Goal: Check status: Check status

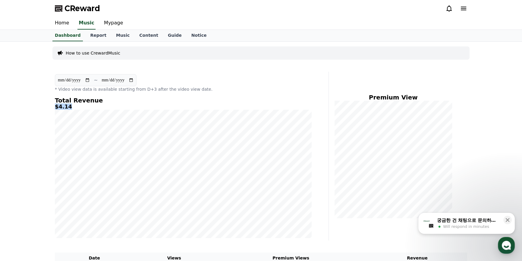
drag, startPoint x: 68, startPoint y: 108, endPoint x: 54, endPoint y: 105, distance: 14.1
click at [54, 105] on div "**********" at bounding box center [183, 156] width 262 height 169
click at [506, 221] on icon at bounding box center [507, 220] width 6 height 6
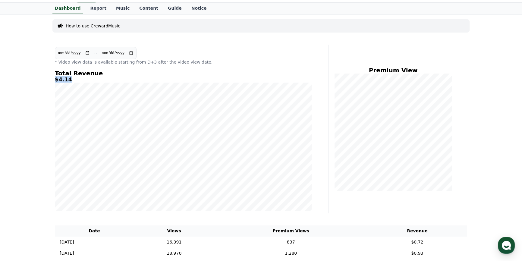
scroll to position [82, 0]
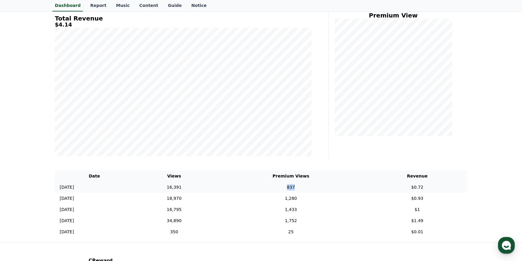
drag, startPoint x: 305, startPoint y: 185, endPoint x: 298, endPoint y: 185, distance: 6.3
click at [298, 185] on td "837" at bounding box center [290, 187] width 153 height 11
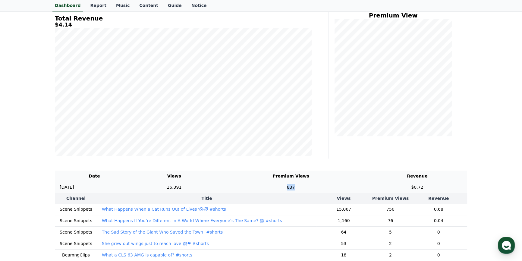
click at [328, 187] on td "837" at bounding box center [290, 187] width 153 height 11
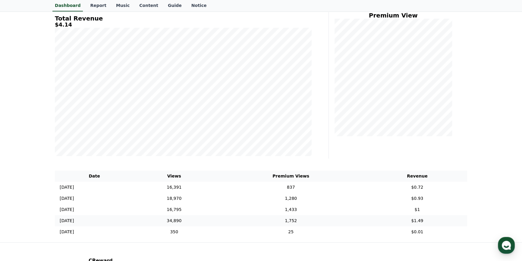
scroll to position [0, 0]
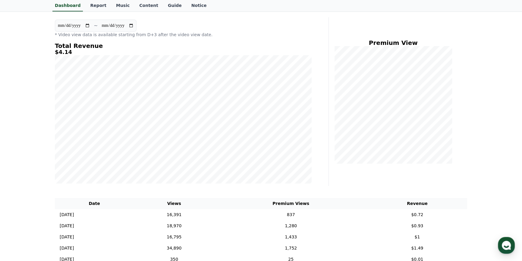
scroll to position [27, 0]
